Goal: Task Accomplishment & Management: Use online tool/utility

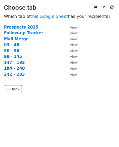
click at [6, 69] on strong "194 - 240" at bounding box center [14, 68] width 21 height 5
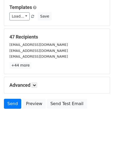
scroll to position [57, 0]
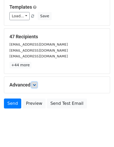
click at [34, 82] on link at bounding box center [34, 85] width 6 height 6
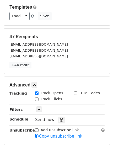
click at [47, 97] on label "Track Clicks" at bounding box center [52, 100] width 22 height 6
click at [39, 98] on input "Track Clicks" at bounding box center [36, 99] width 3 height 3
checkbox input "true"
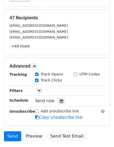
scroll to position [108, 0]
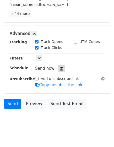
click at [60, 67] on icon at bounding box center [61, 69] width 3 height 4
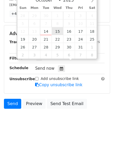
type input "[DATE] 12:00"
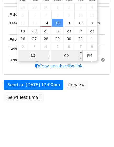
scroll to position [100, 0]
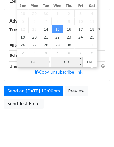
type input "2"
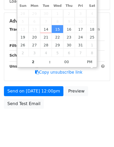
type input "[DATE] 14:00"
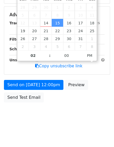
click at [58, 126] on body "New Campaign Daily emails left: 50 Google Sheet: RhinoplastyBeverlyHills Out...…" at bounding box center [57, 12] width 114 height 228
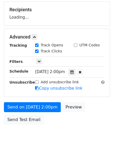
scroll to position [0, 0]
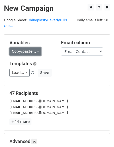
click at [25, 47] on link "Copy/paste..." at bounding box center [25, 51] width 32 height 8
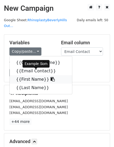
click at [28, 75] on link "{{First Name}}" at bounding box center [41, 79] width 62 height 8
